Goal: Task Accomplishment & Management: Manage account settings

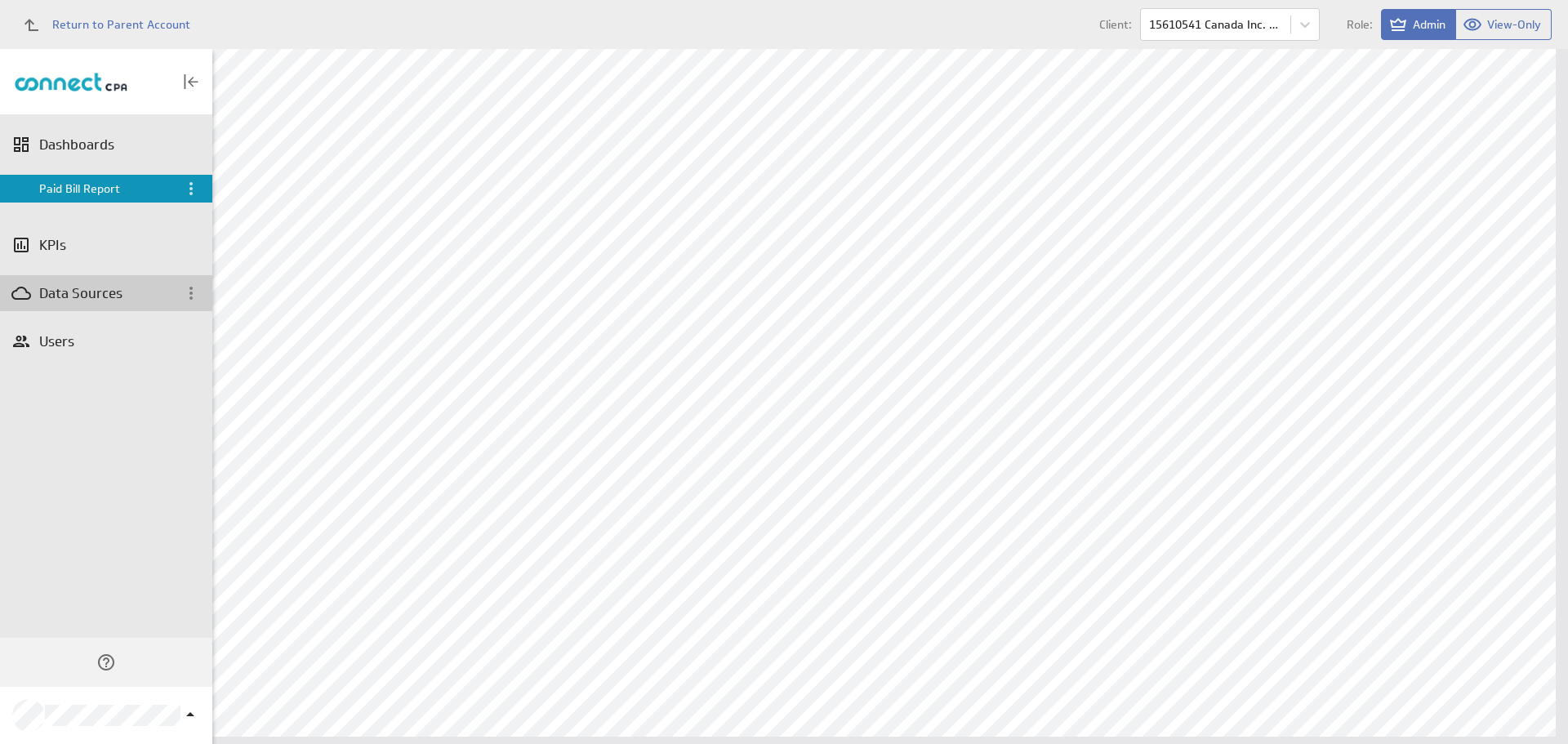
click at [87, 289] on div "Data Sources" at bounding box center [106, 294] width 134 height 18
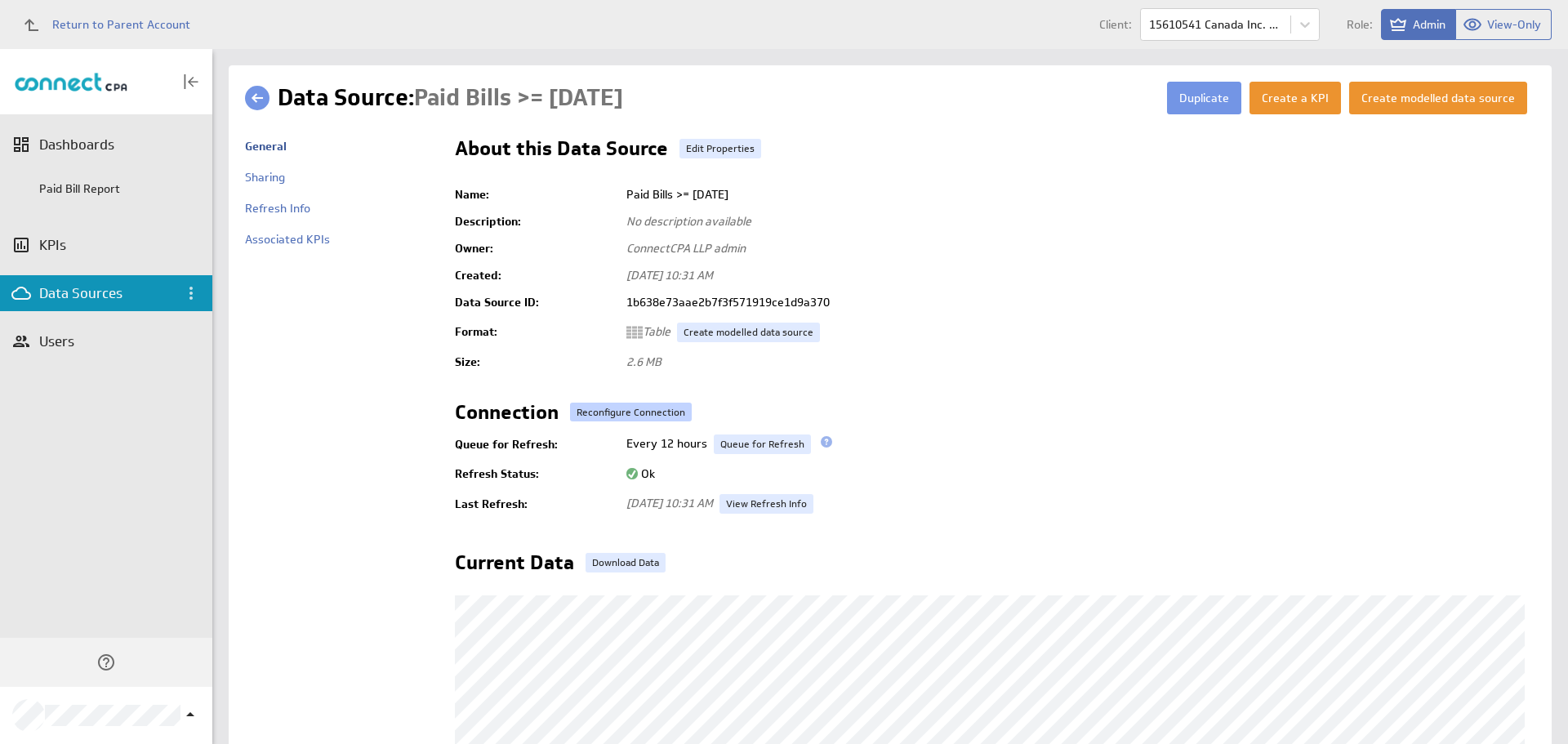
click at [608, 410] on button "Reconfigure Connection" at bounding box center [631, 412] width 122 height 18
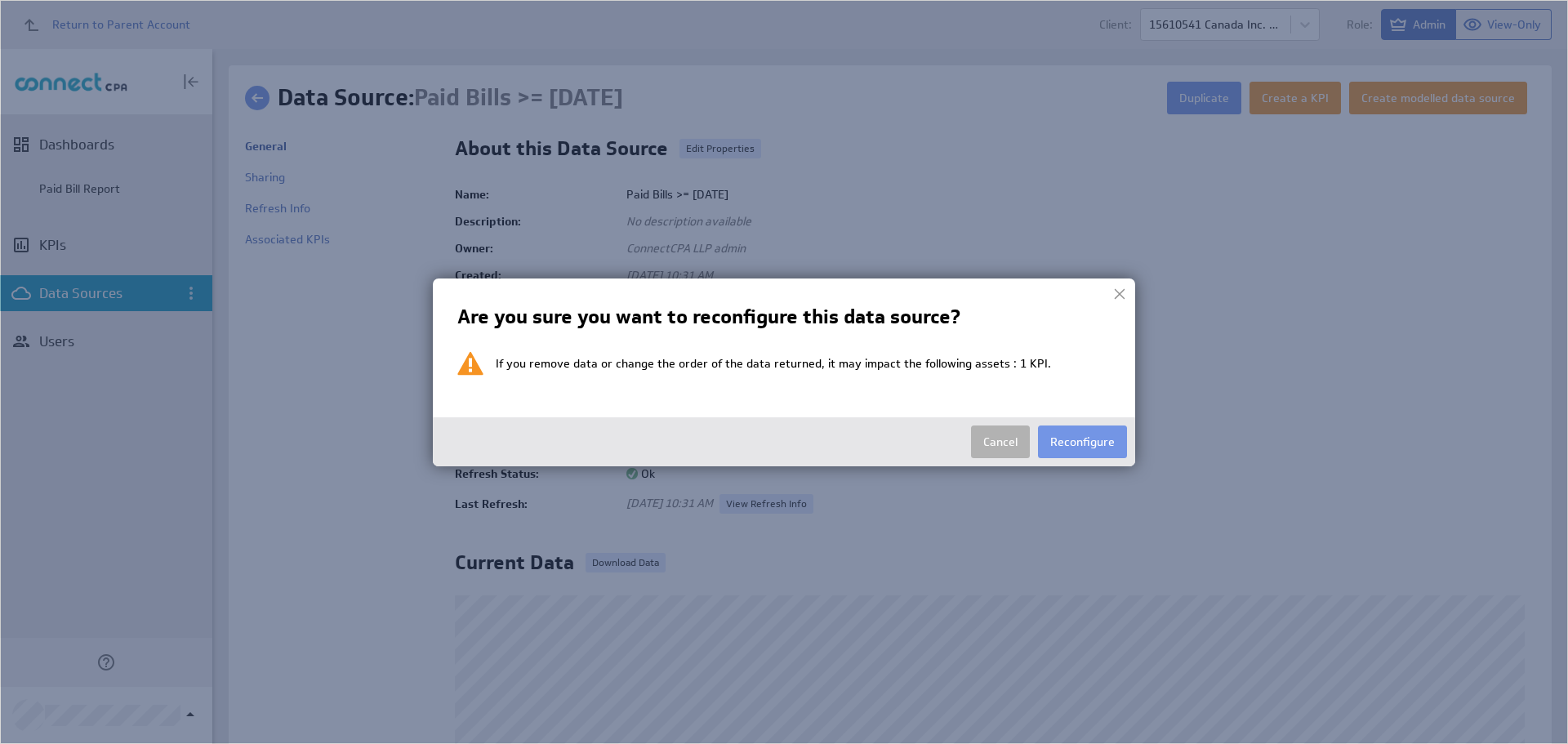
click at [1120, 423] on div "Cancel Reconfigure" at bounding box center [784, 441] width 703 height 49
click at [1082, 454] on button "Reconfigure" at bounding box center [1082, 441] width 89 height 32
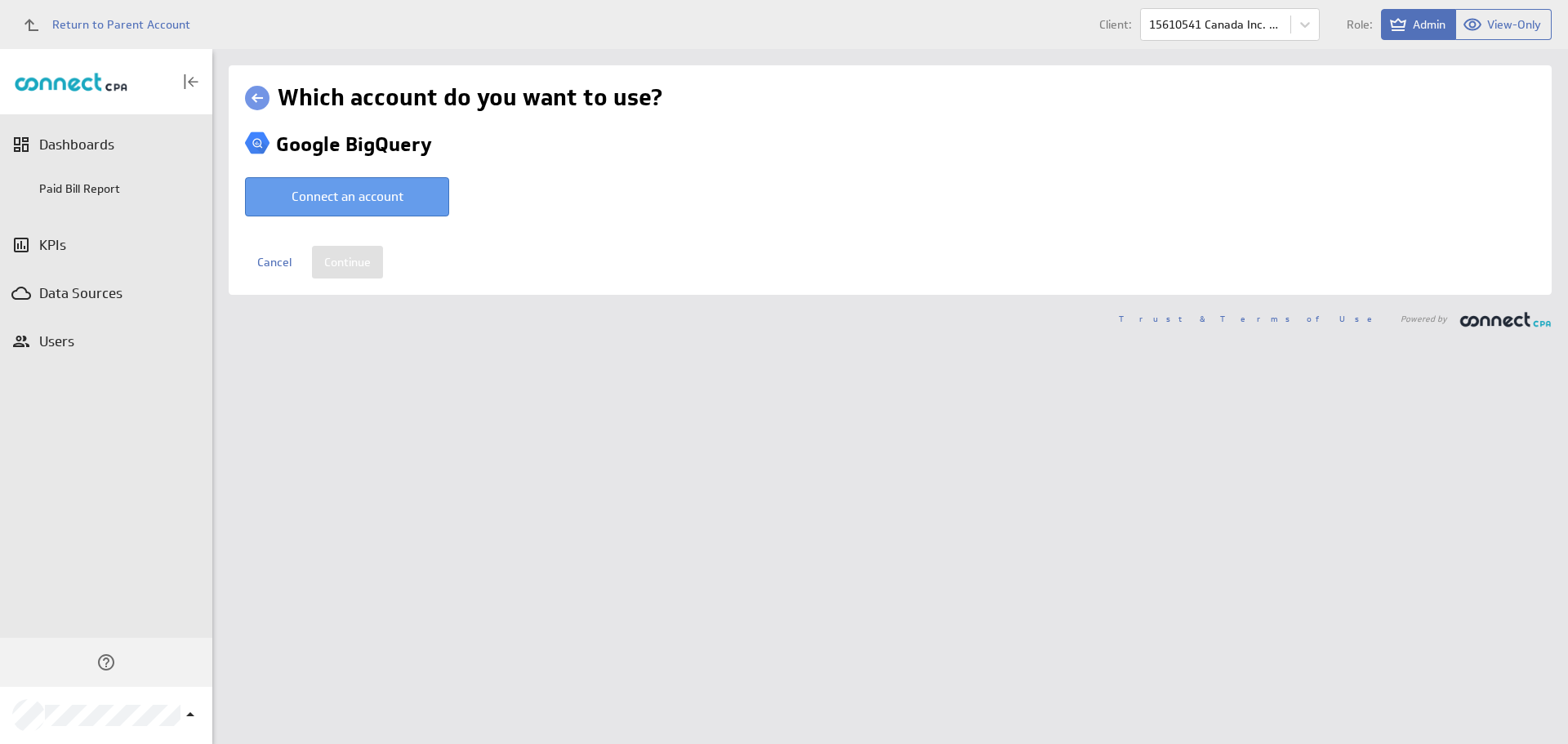
click at [366, 182] on button "Connect an account" at bounding box center [347, 196] width 204 height 40
type input "ConnectCPA LLP @ Google created Aug 18, 2025 at 5:45 PM GMT"
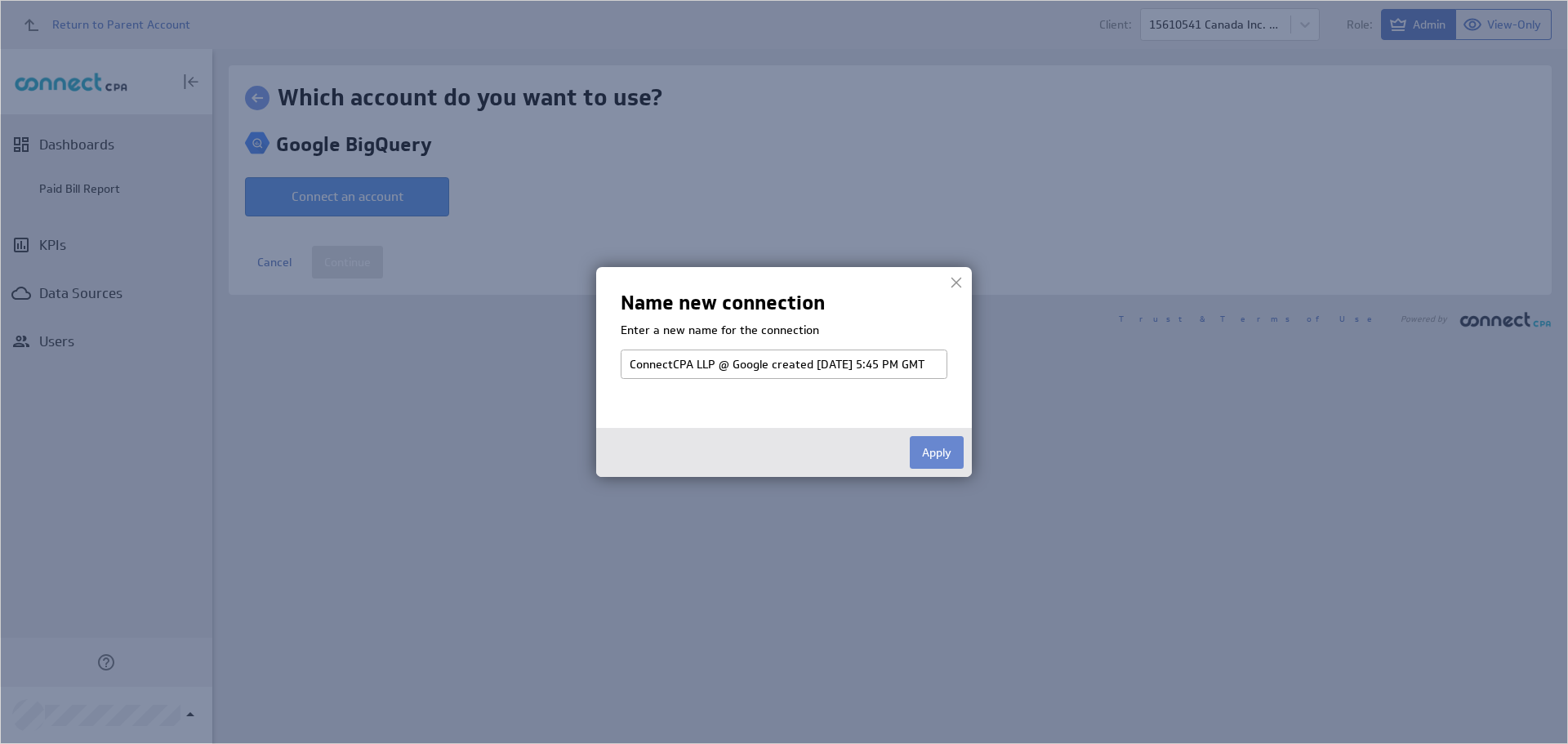
click at [929, 446] on button "Apply" at bounding box center [936, 452] width 54 height 32
select select "562b395830f675fa421d3ead3ee1a904"
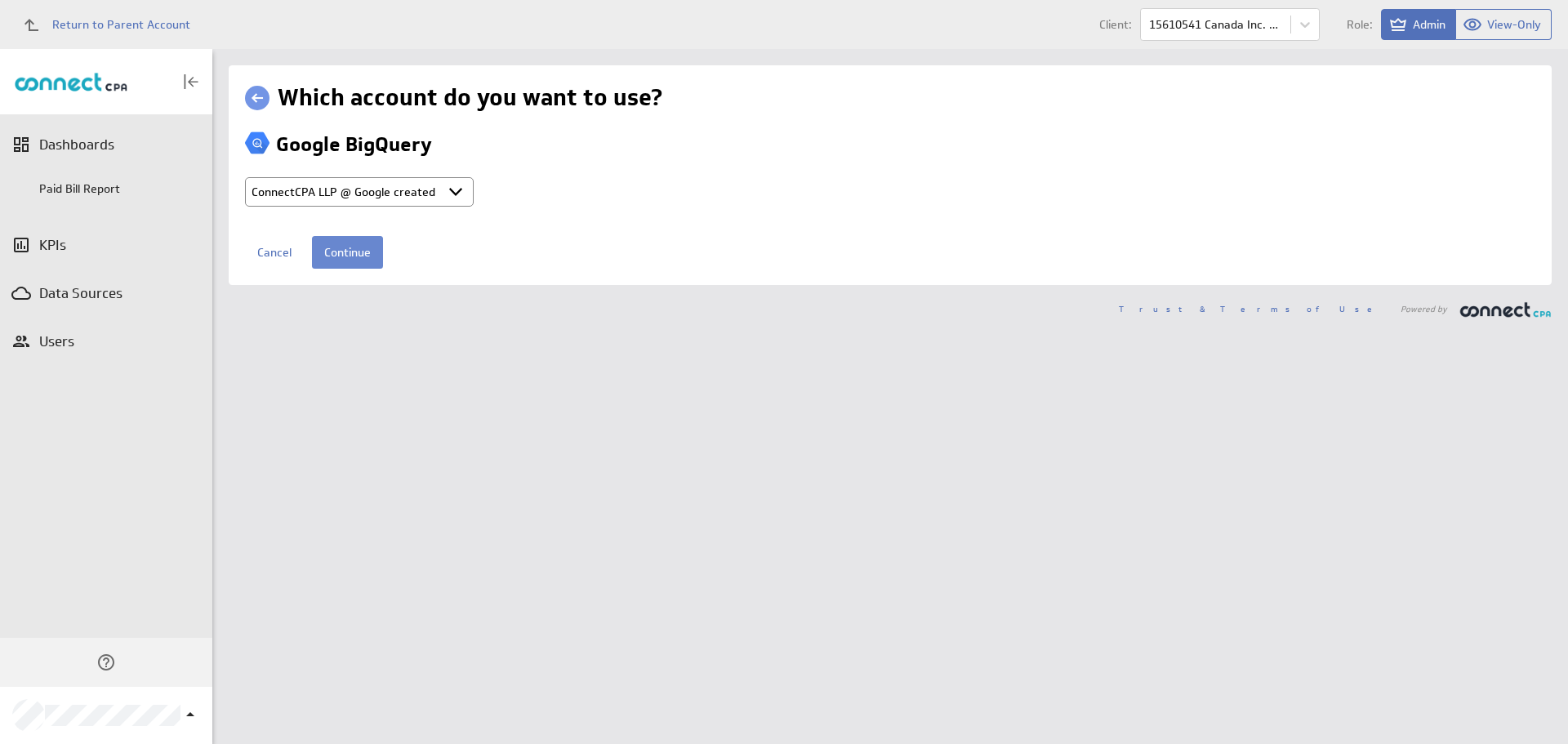
click at [370, 256] on input "Continue" at bounding box center [347, 251] width 71 height 32
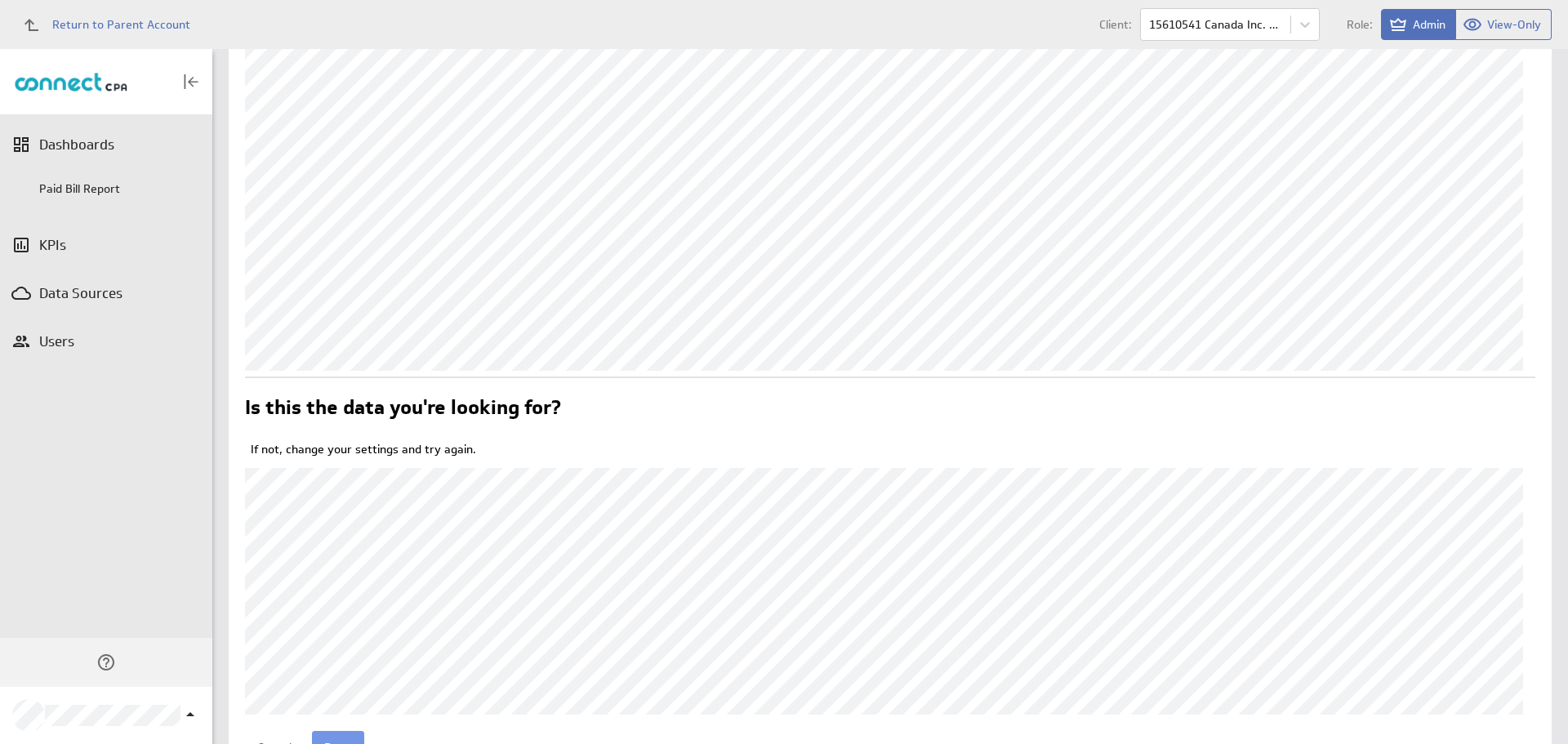
scroll to position [307, 0]
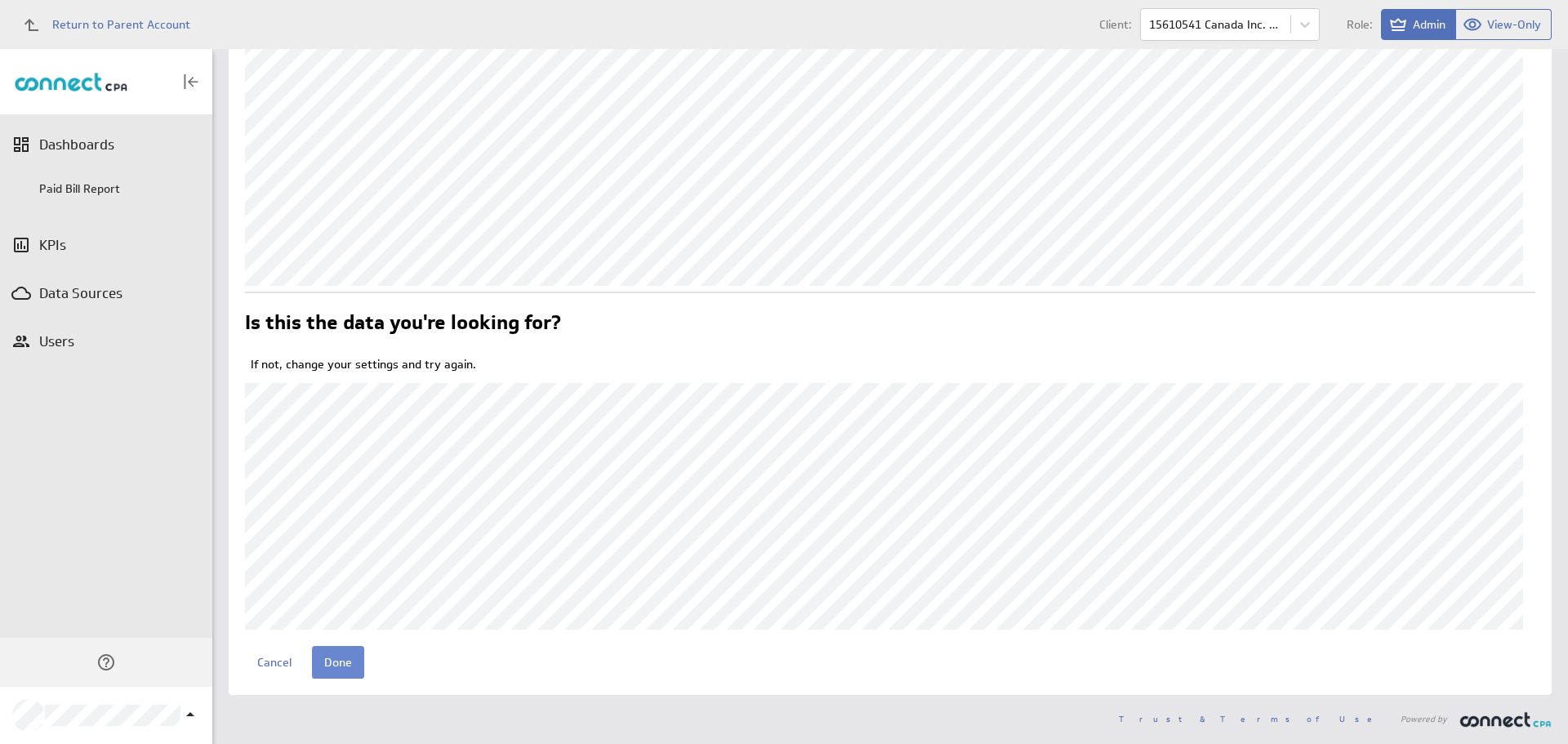
click at [330, 665] on input "Done" at bounding box center [338, 662] width 52 height 32
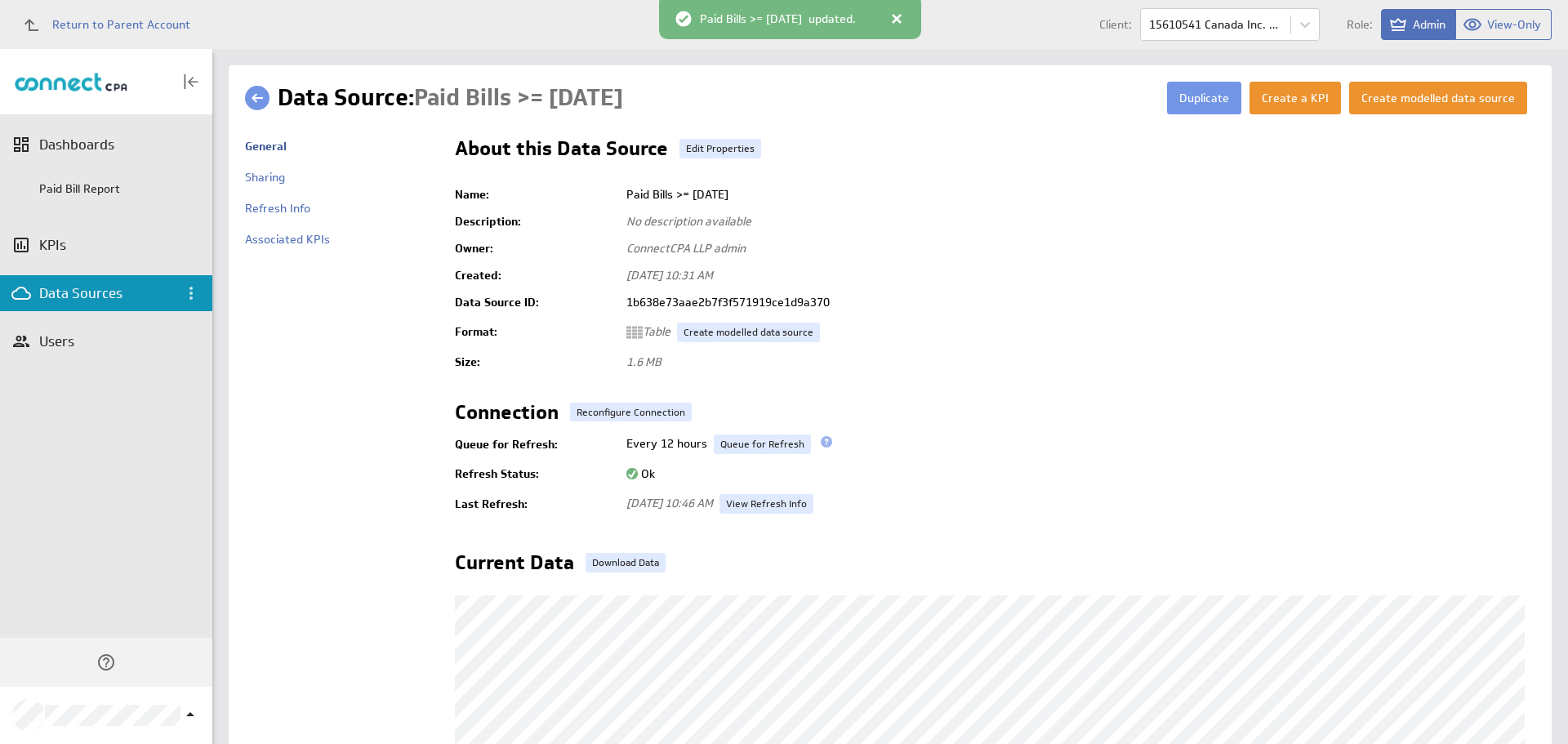
click at [130, 287] on div "Data Sources" at bounding box center [106, 294] width 134 height 18
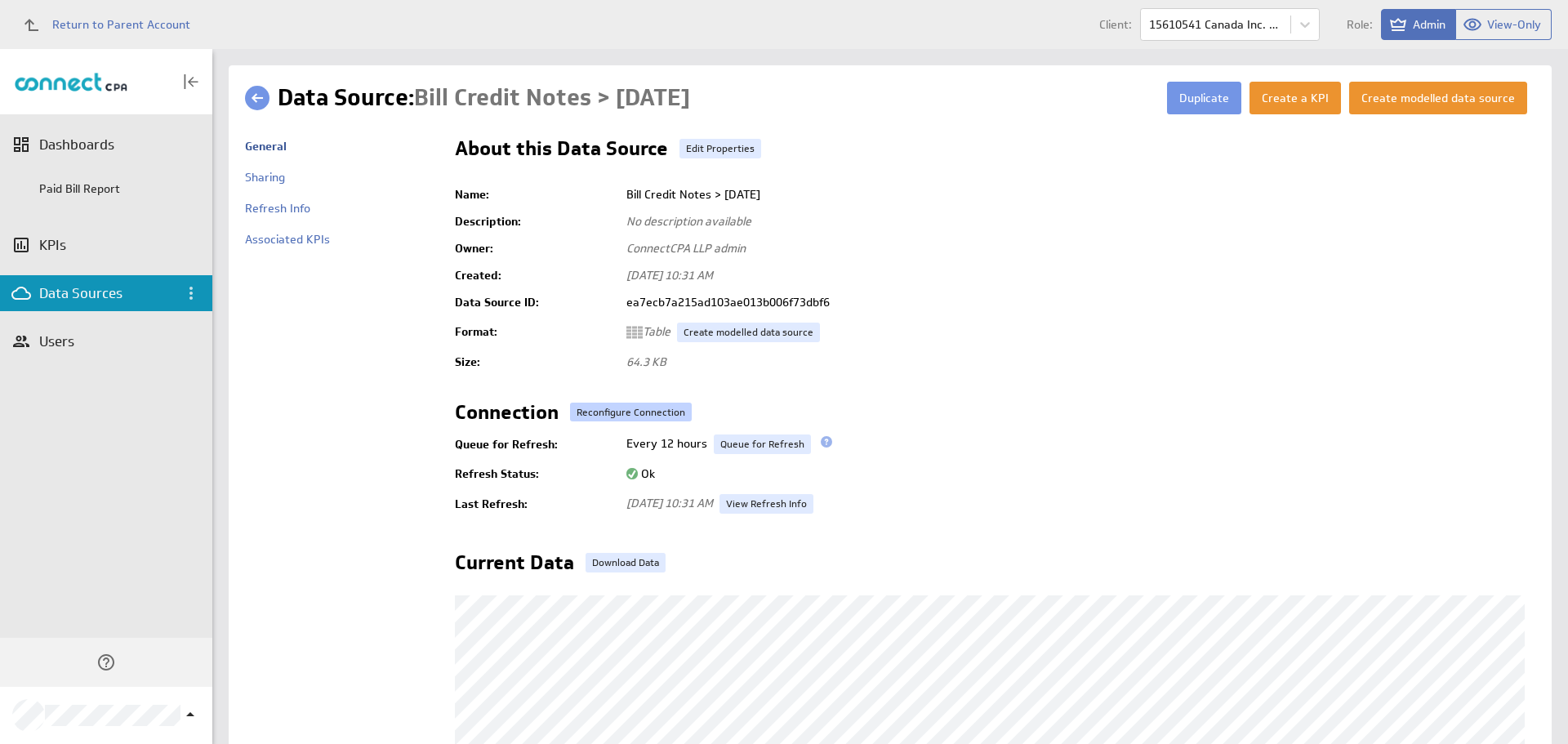
click at [648, 413] on button "Reconfigure Connection" at bounding box center [631, 412] width 122 height 18
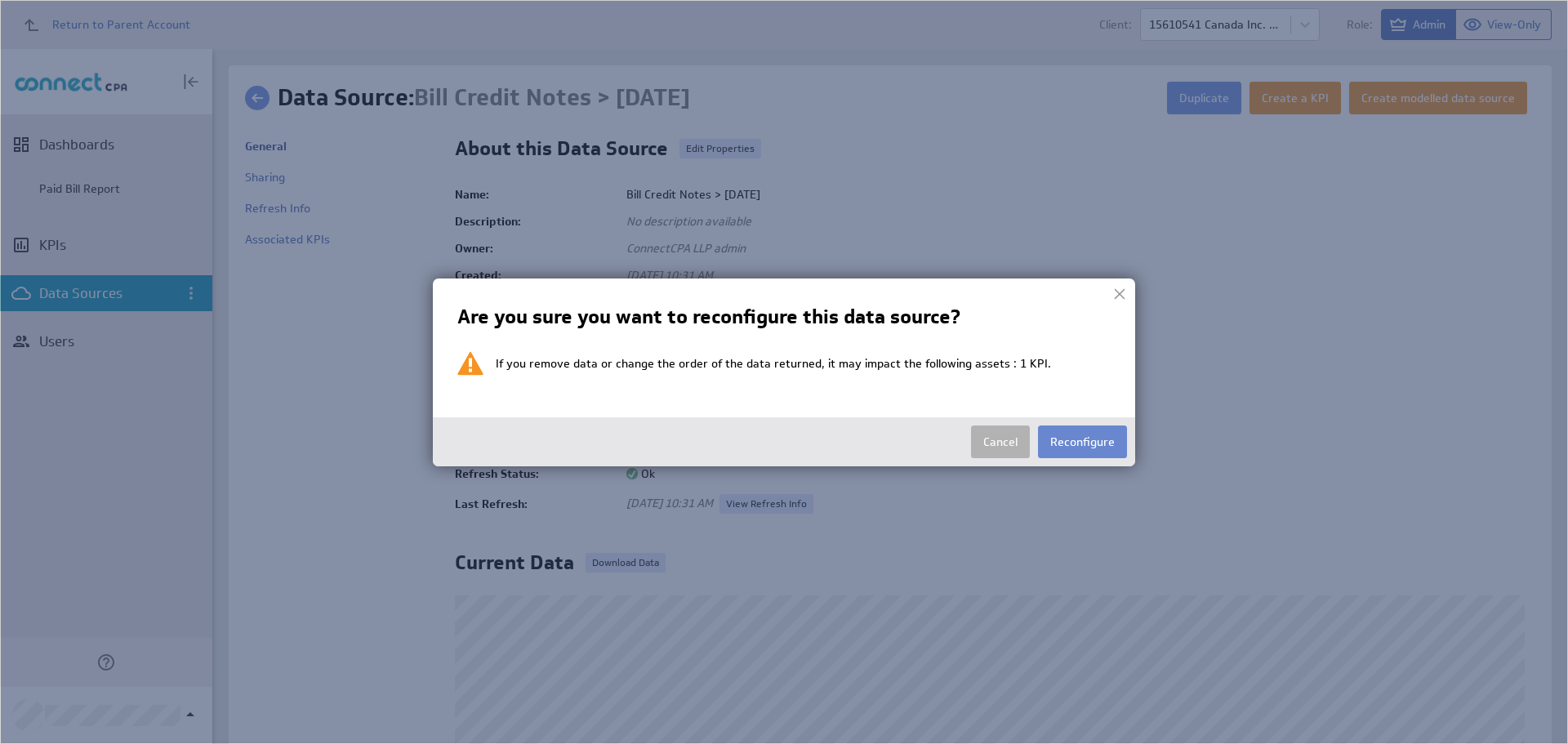
click at [1090, 437] on button "Reconfigure" at bounding box center [1082, 441] width 89 height 32
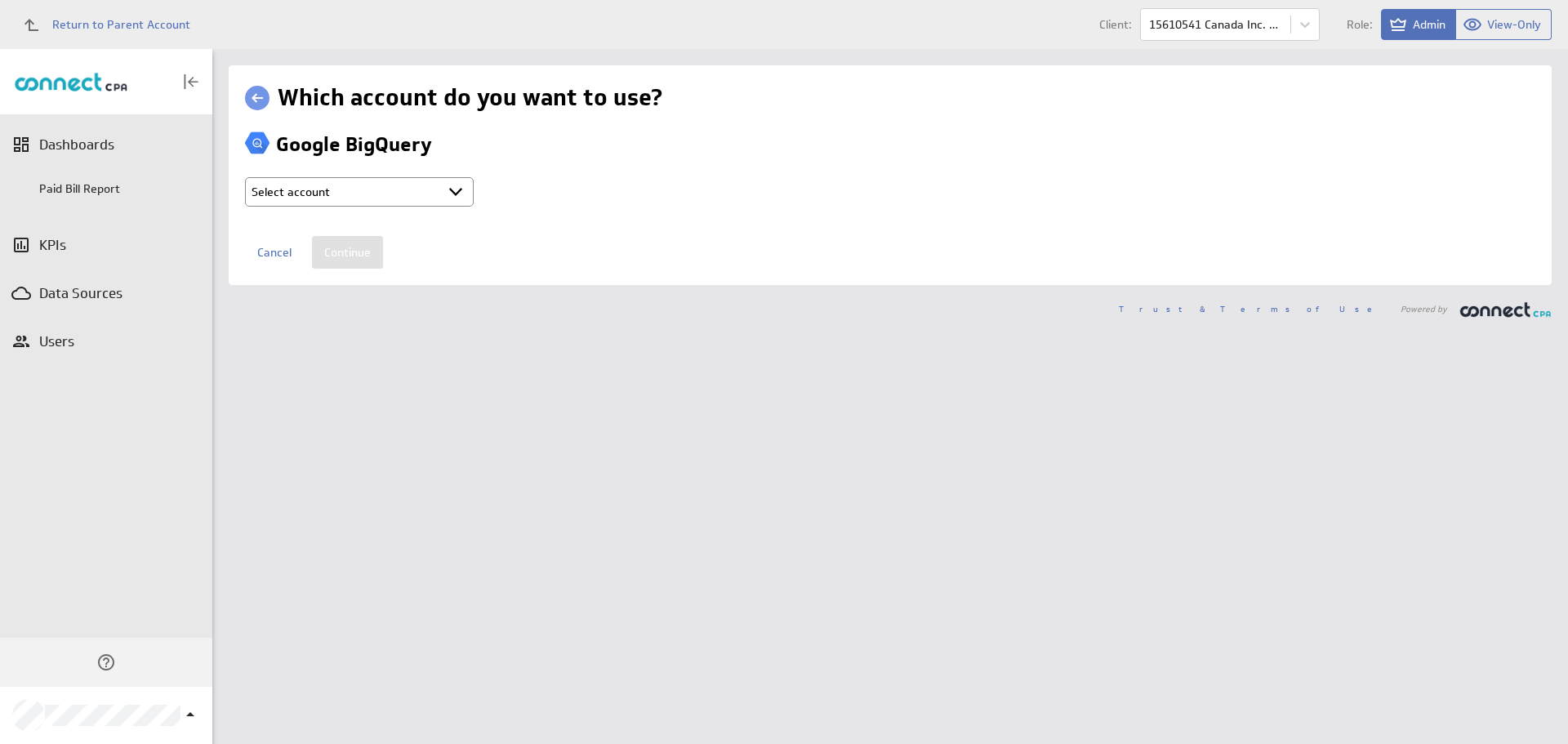
click at [414, 198] on select "Select account ConnectCPA LLP @ Google created Aug 18, 2025 at 5:45 PM GMT + Co…" at bounding box center [359, 192] width 228 height 29
select select "562b395830f675fa421d3ead3ee1a904"
click at [245, 177] on select "Select account ConnectCPA LLP @ Google created Aug 18, 2025 at 5:45 PM GMT + Co…" at bounding box center [359, 192] width 228 height 29
click at [366, 248] on input "Continue" at bounding box center [347, 251] width 71 height 32
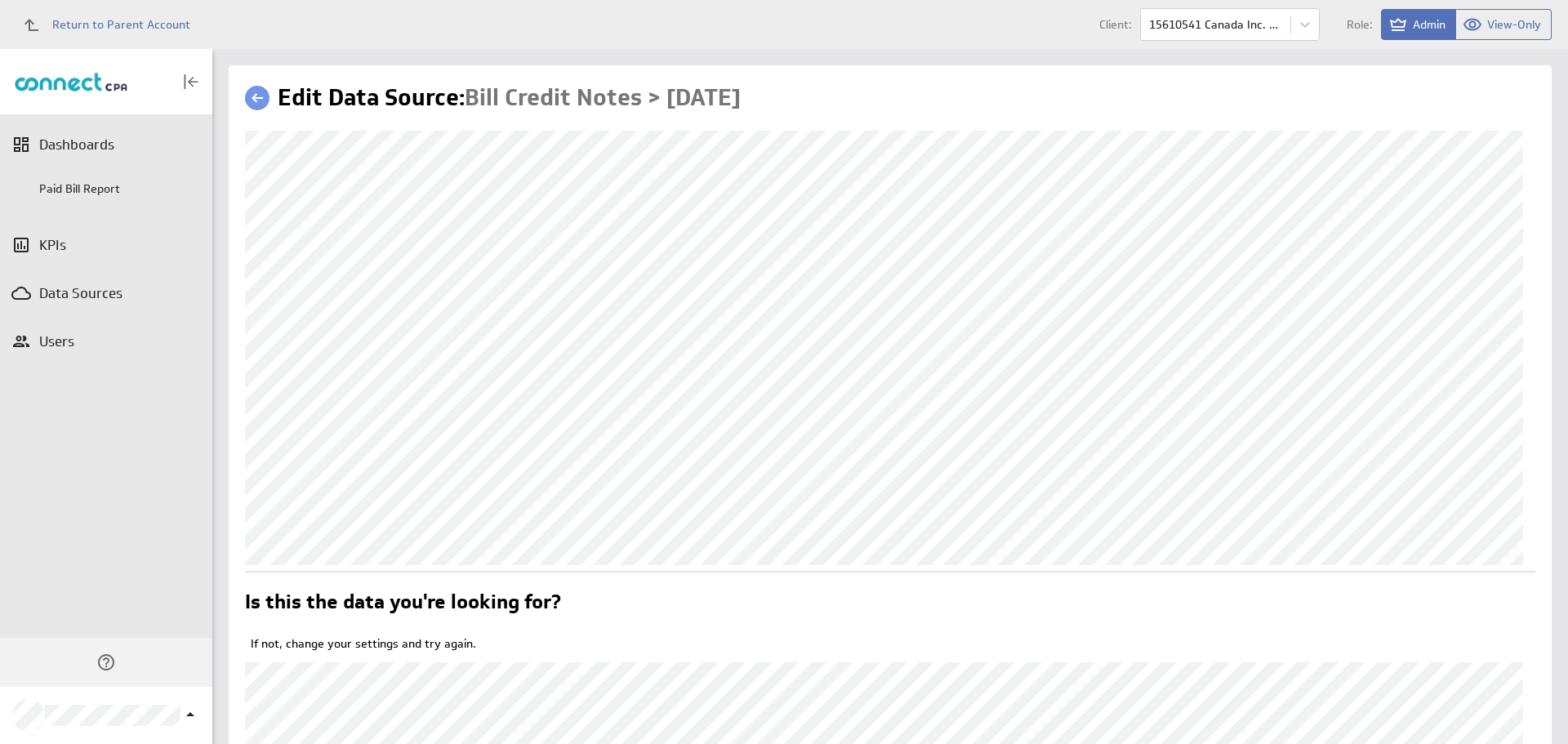
scroll to position [307, 0]
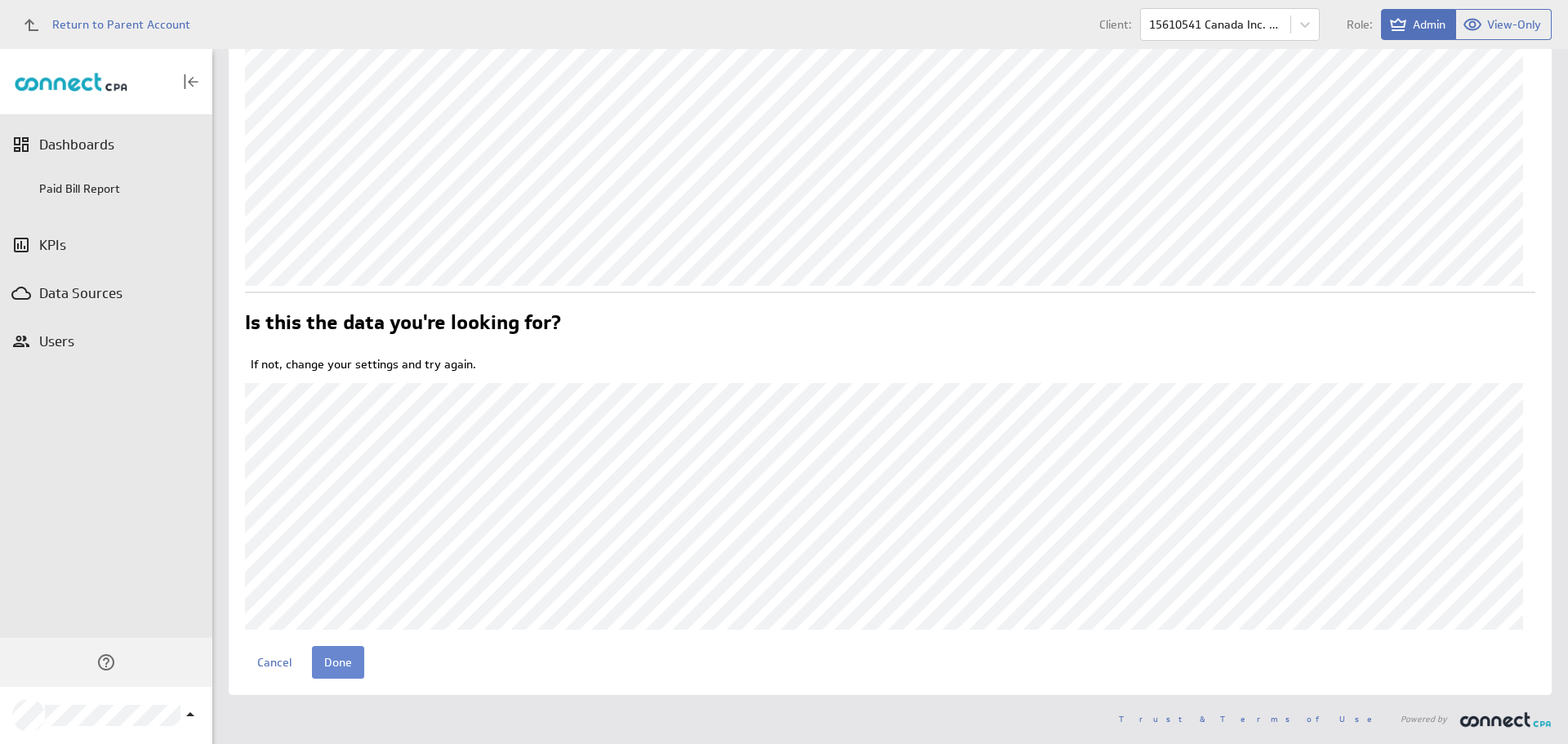
click at [331, 667] on input "Done" at bounding box center [338, 662] width 52 height 32
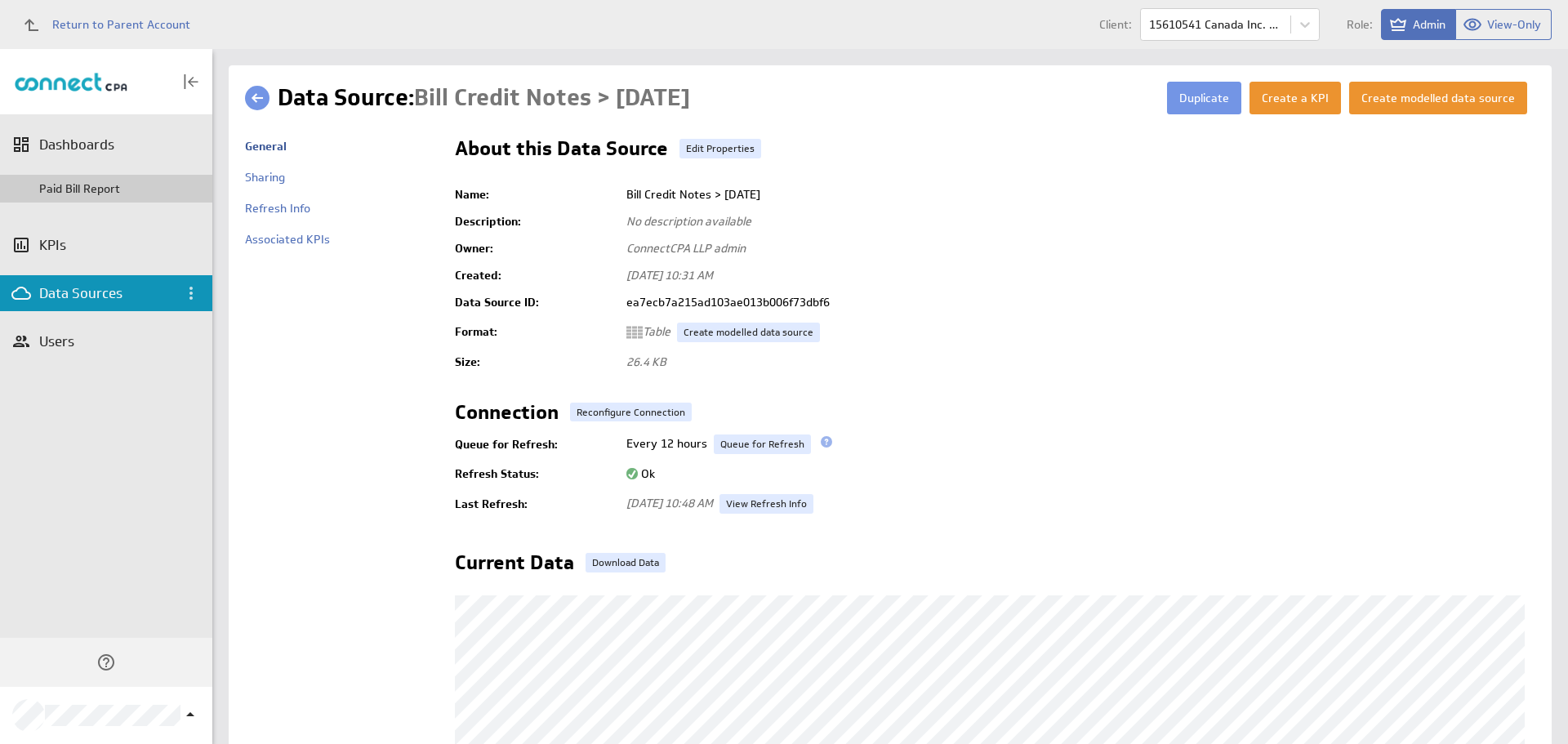
click at [69, 180] on div "Paid Bill Report" at bounding box center [106, 189] width 213 height 28
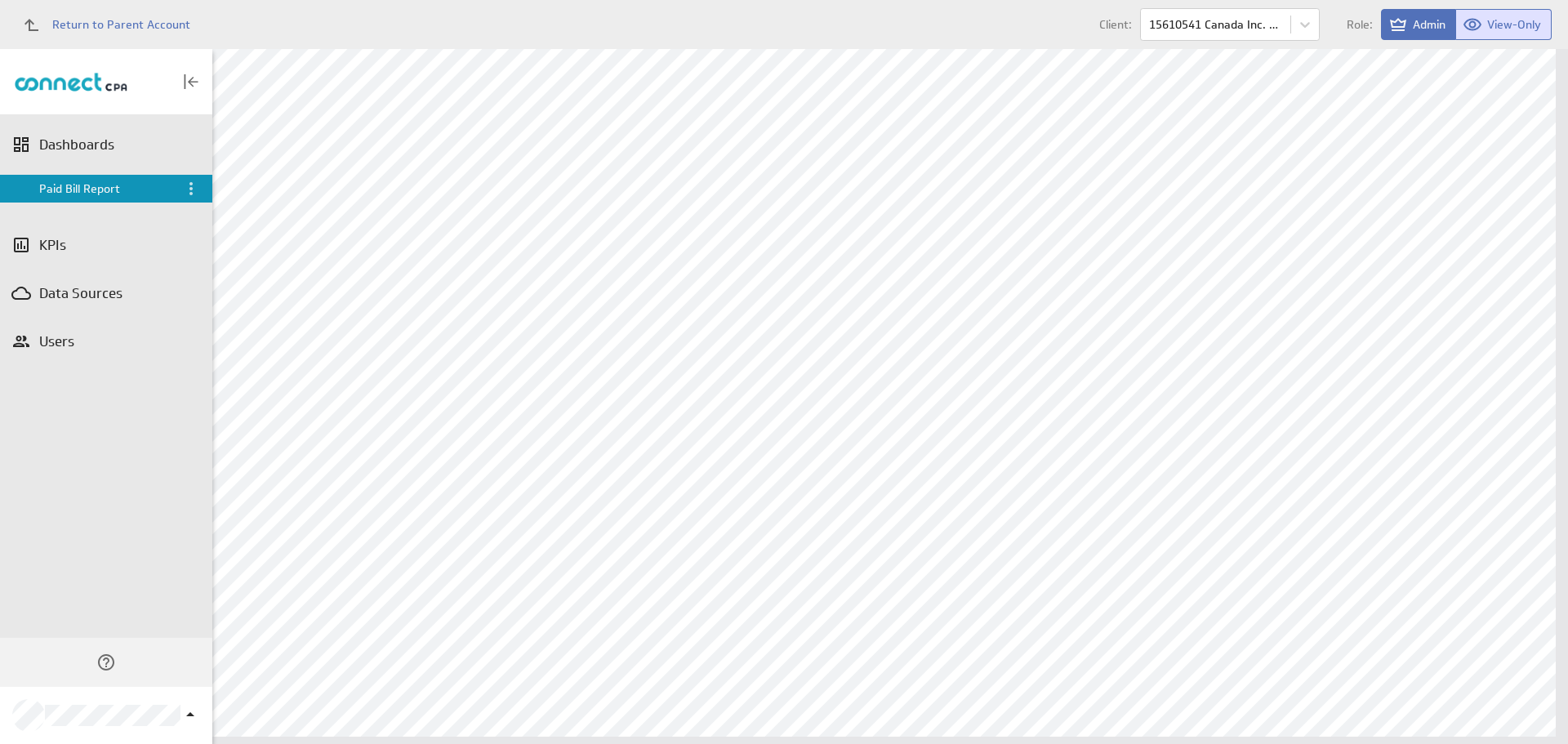
click at [1541, 48] on body "Return to Parent Account Client: 15610541 Canada Inc. - dba Inspired Go Role: A…" at bounding box center [784, 372] width 1568 height 744
click at [103, 40] on link "Return to Parent Account" at bounding box center [101, 24] width 177 height 36
